Goal: Check status: Check status

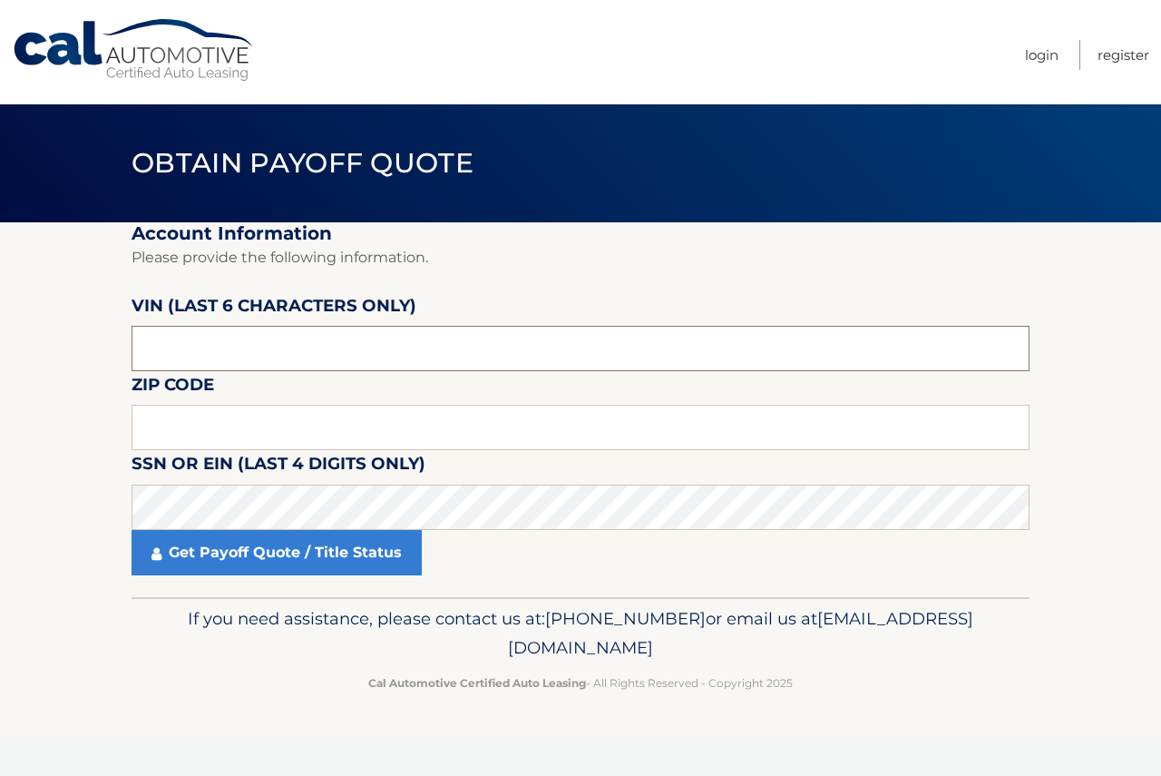
drag, startPoint x: 210, startPoint y: 351, endPoint x: 173, endPoint y: 351, distance: 36.3
click at [210, 351] on input "text" at bounding box center [581, 348] width 898 height 45
paste input "134574"
type input "134574"
paste input "19056"
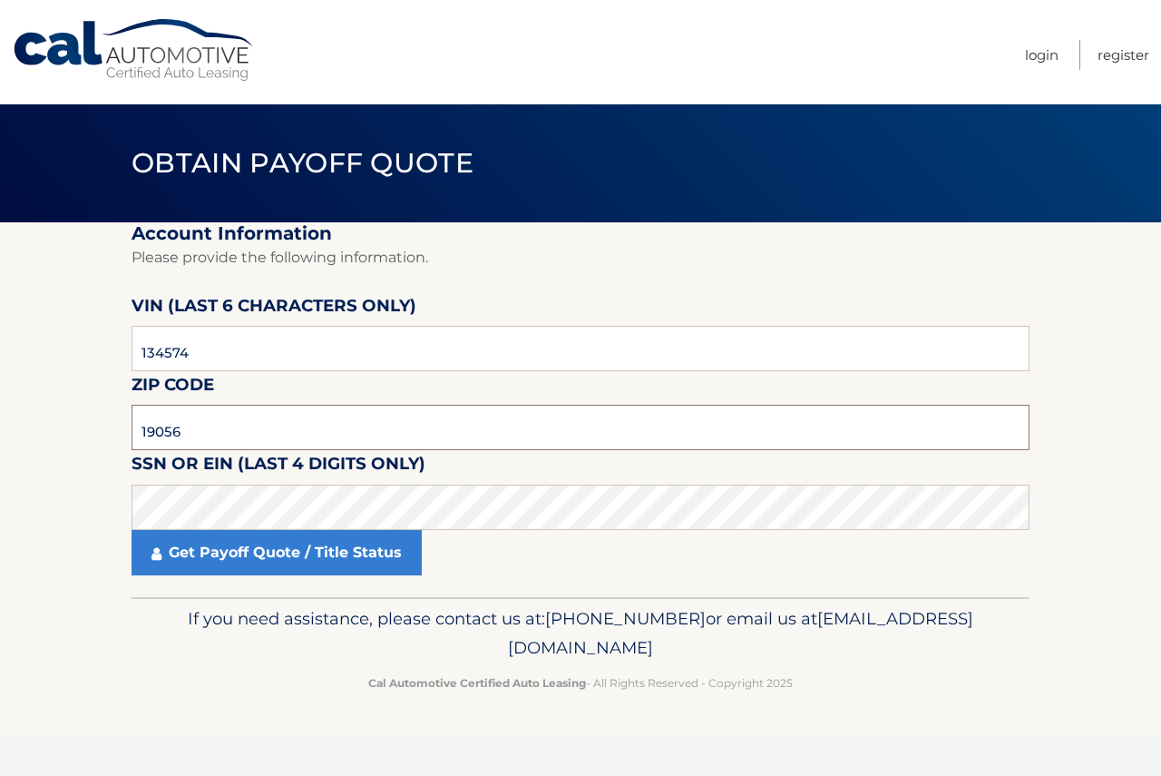
click at [171, 437] on input "19056" at bounding box center [581, 427] width 898 height 45
type input "19056"
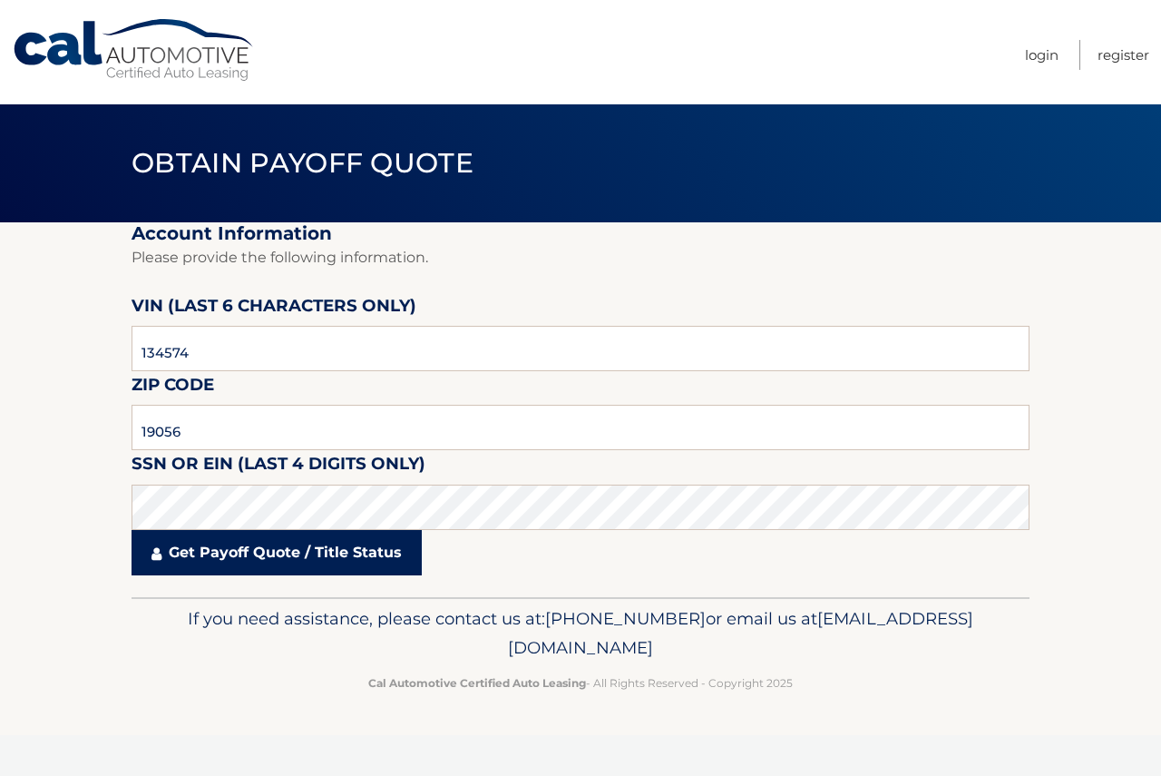
click at [244, 554] on link "Get Payoff Quote / Title Status" at bounding box center [277, 552] width 290 height 45
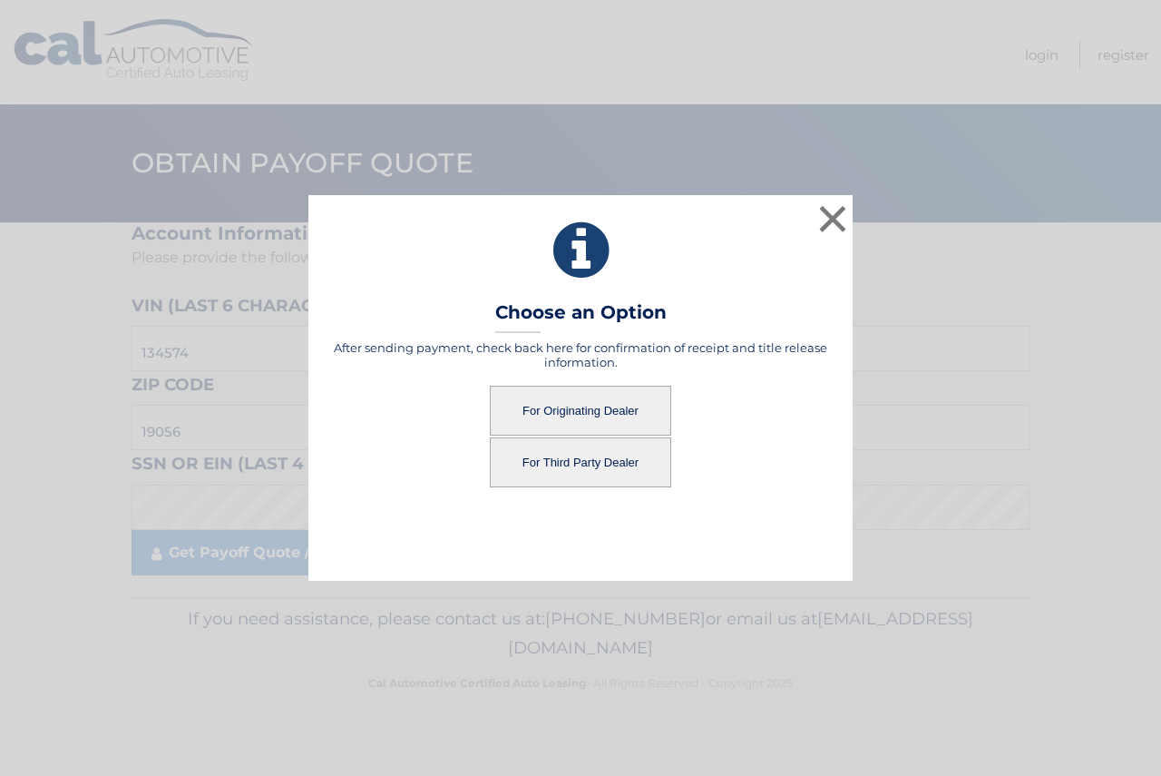
click at [584, 463] on button "For Third Party Dealer" at bounding box center [580, 462] width 181 height 50
click at [563, 467] on button "For Third Party Dealer" at bounding box center [580, 462] width 181 height 50
click at [567, 465] on button "For Third Party Dealer" at bounding box center [580, 462] width 181 height 50
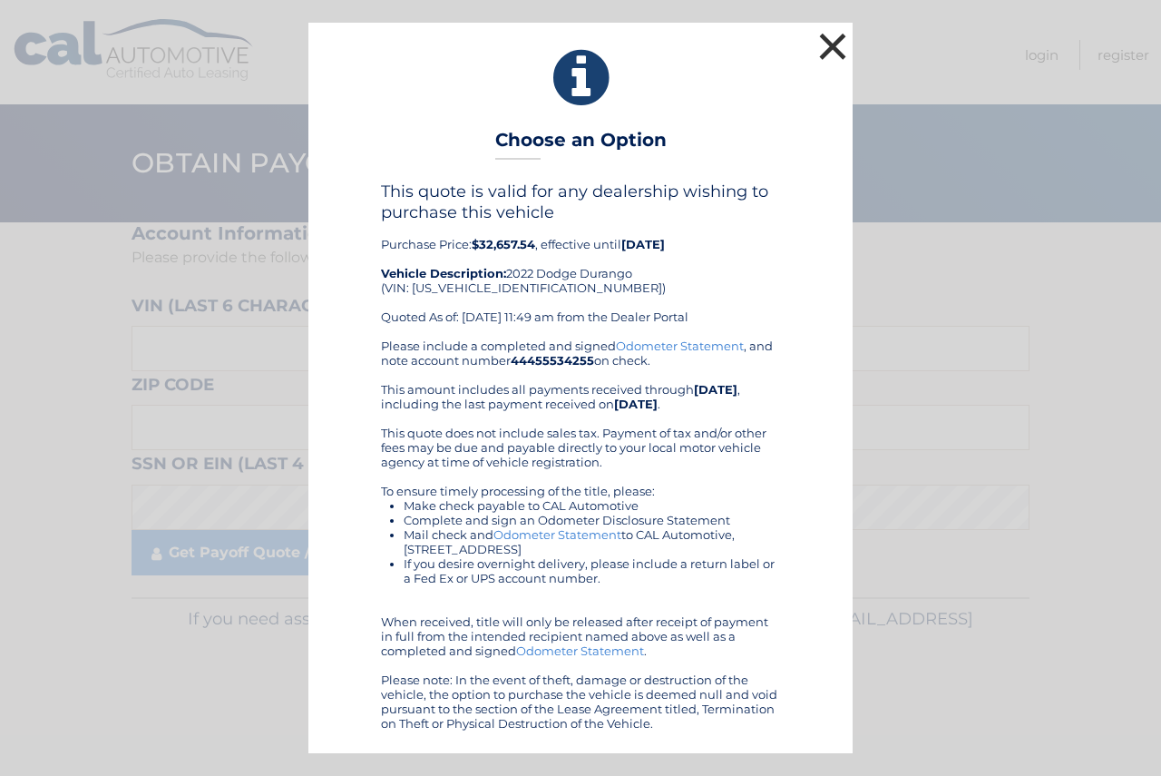
drag, startPoint x: 838, startPoint y: 34, endPoint x: 821, endPoint y: 52, distance: 23.7
click at [838, 36] on button "×" at bounding box center [833, 46] width 36 height 36
